Goal: Task Accomplishment & Management: Manage account settings

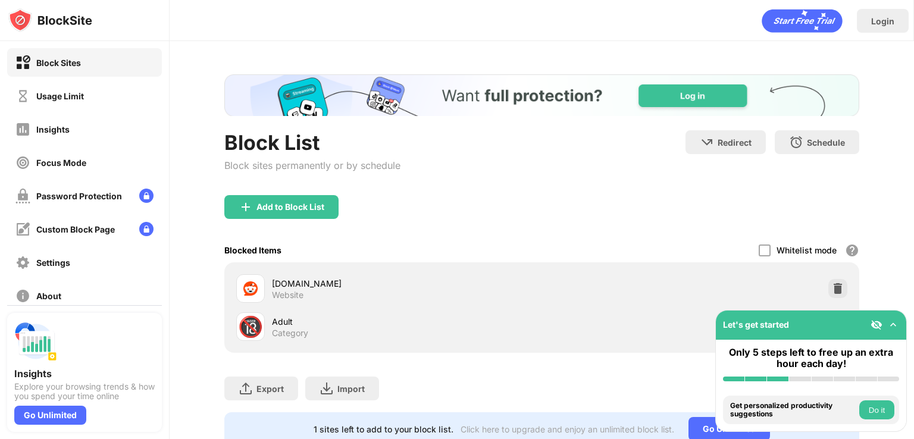
scroll to position [48, 0]
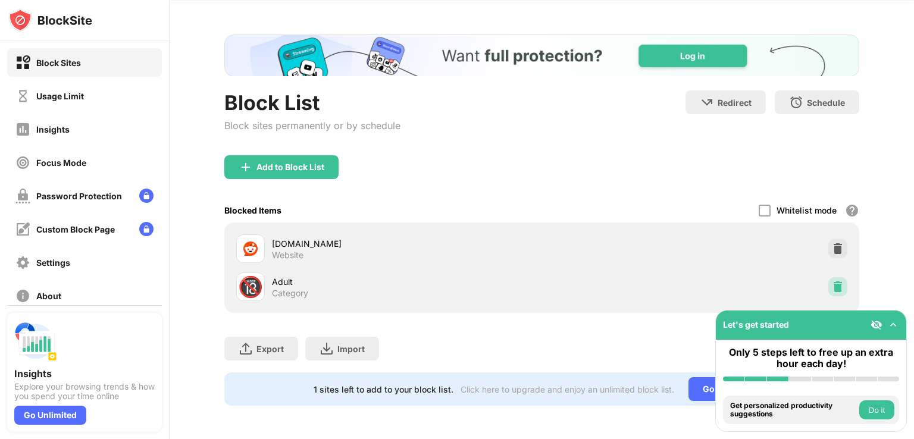
click at [828, 277] on div at bounding box center [837, 286] width 19 height 19
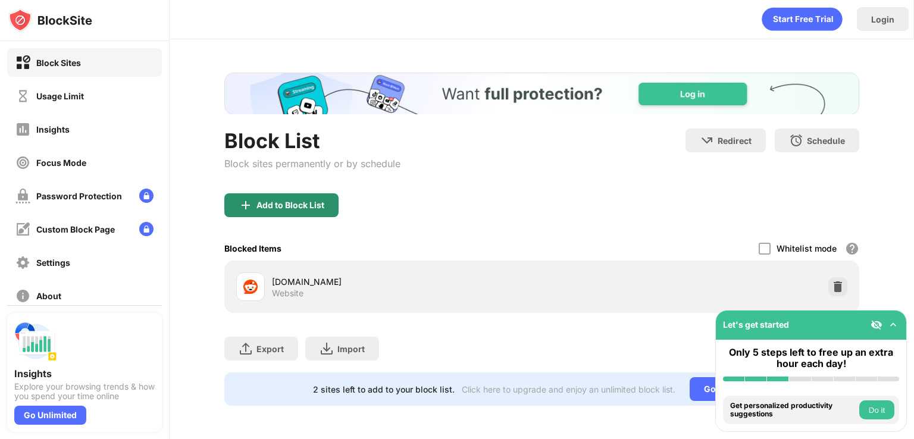
click at [281, 203] on div "Add to Block List" at bounding box center [281, 205] width 114 height 24
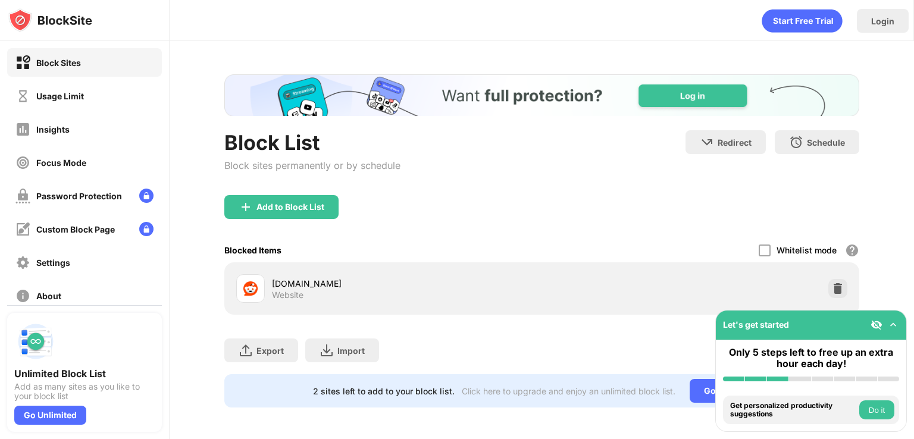
click at [261, 219] on div "Add to Block List" at bounding box center [541, 216] width 635 height 43
click at [262, 217] on div "Add to Block List" at bounding box center [281, 207] width 114 height 24
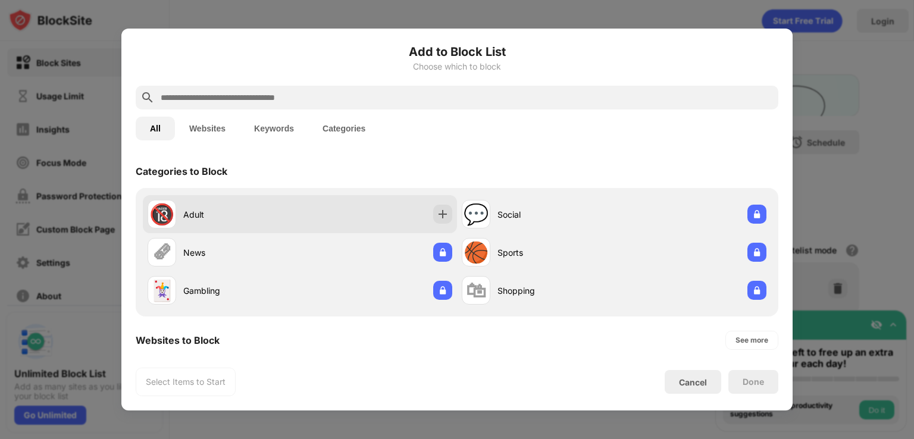
click at [262, 207] on div "🔞 Adult" at bounding box center [224, 214] width 152 height 29
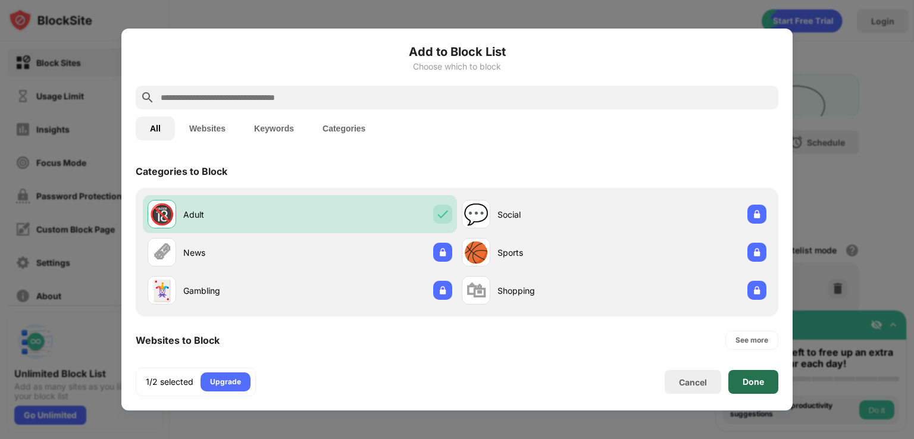
click at [762, 377] on div "Done" at bounding box center [753, 382] width 21 height 10
